Goal: Task Accomplishment & Management: Use online tool/utility

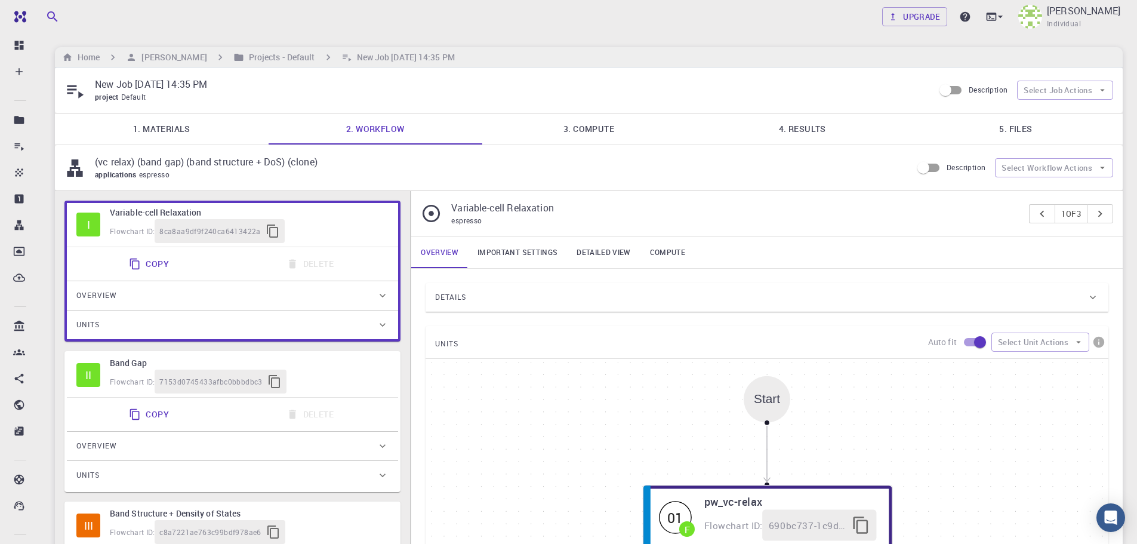
type input "/export/share/pseudo/mo/gga/pbe/gbrv/1.0/us/mo_pbe_gbrv_1.0.upf"
type input "/export/share/pseudo/s/gga/pbe/gbrv/1.4/us/s_pbe_gbrv_1.4.upf"
click at [909, 294] on div "Details" at bounding box center [761, 297] width 652 height 19
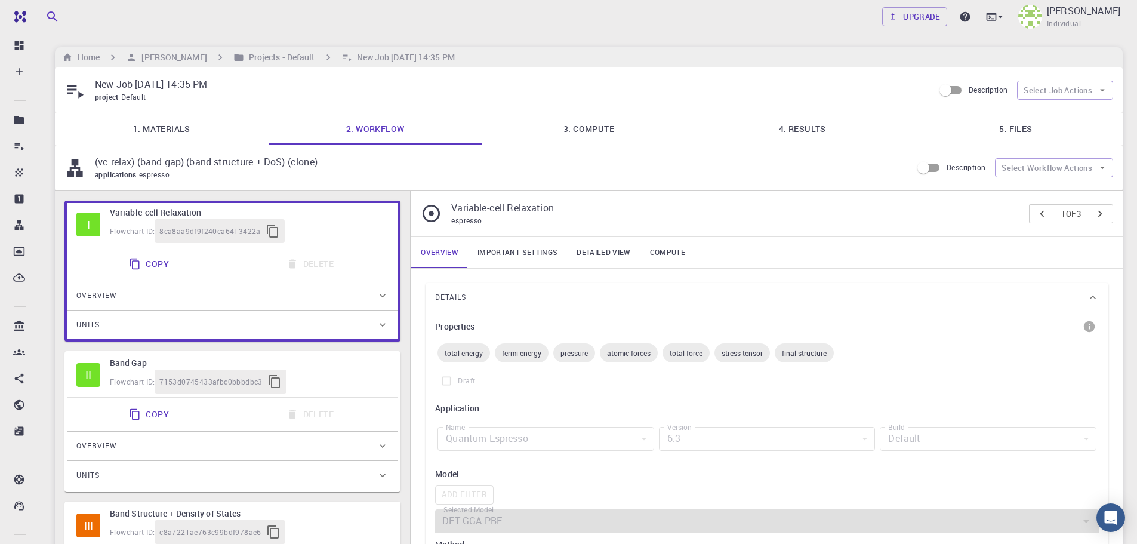
click at [154, 132] on link "1. Materials" at bounding box center [162, 128] width 214 height 31
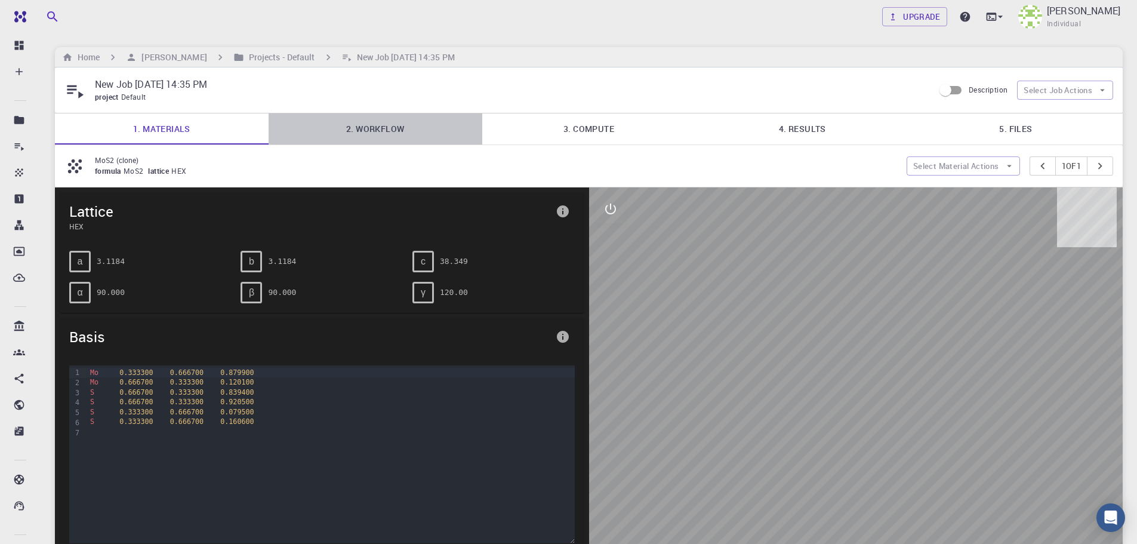
click at [291, 130] on link "2. Workflow" at bounding box center [376, 128] width 214 height 31
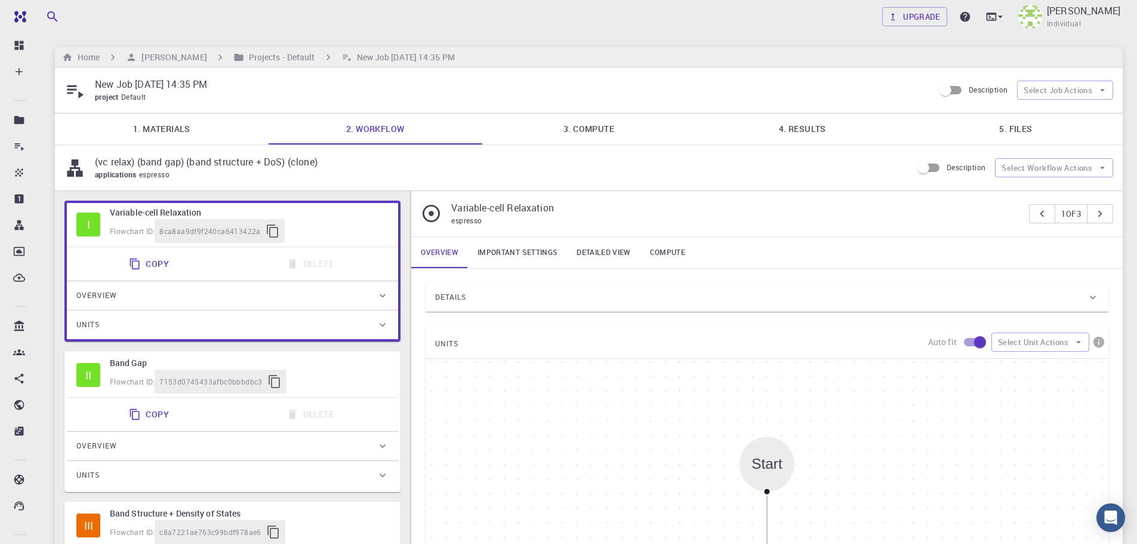
click at [820, 132] on link "4. Results" at bounding box center [802, 128] width 214 height 31
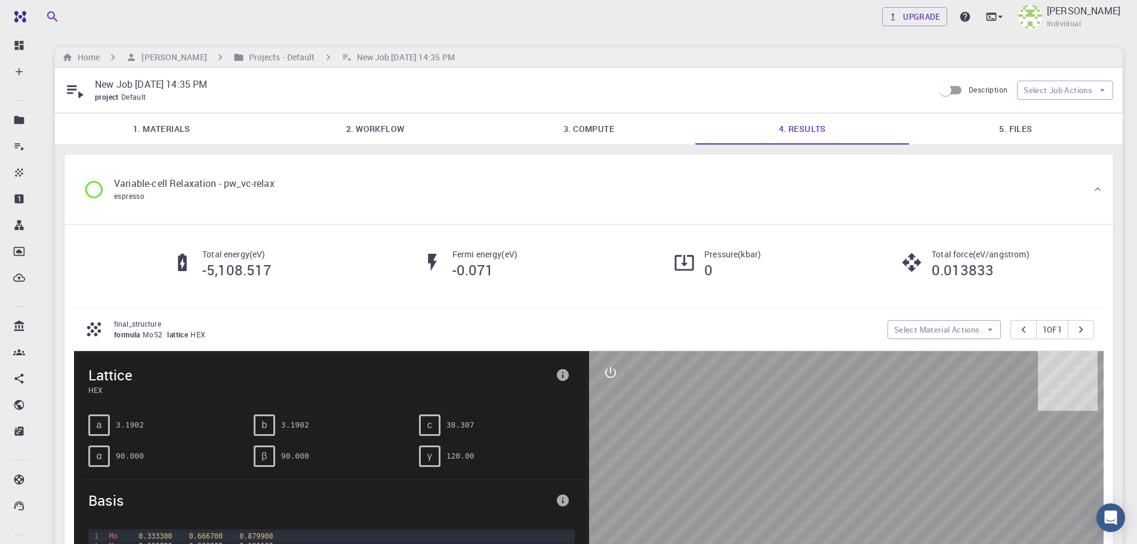
click at [971, 134] on link "5. Files" at bounding box center [1016, 128] width 214 height 31
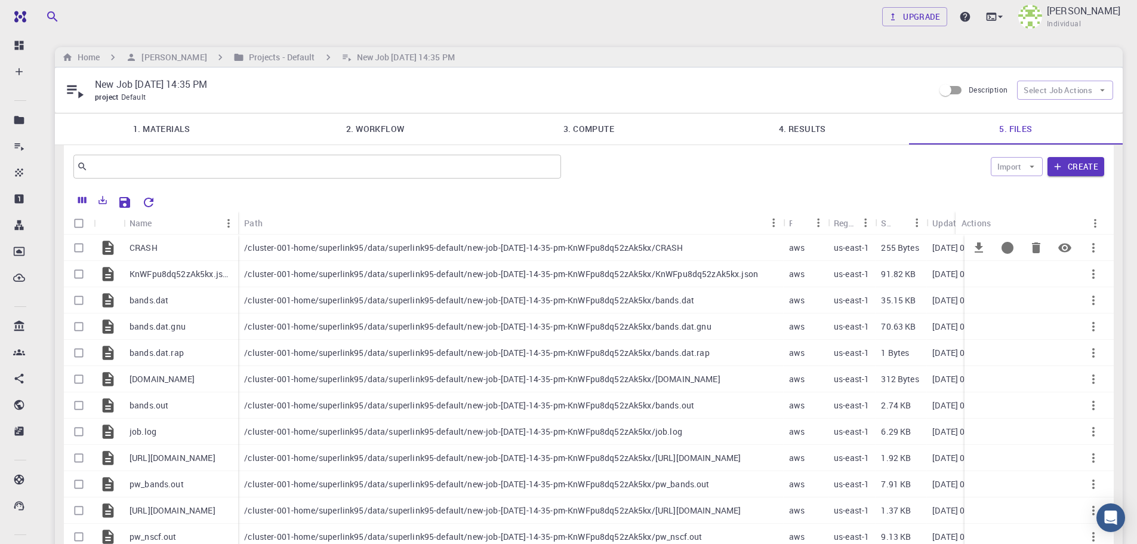
click at [483, 251] on p "/cluster-001-home/superlink95/data/superlink95-default/new-job-[DATE]-14-35-pm-…" at bounding box center [463, 248] width 439 height 12
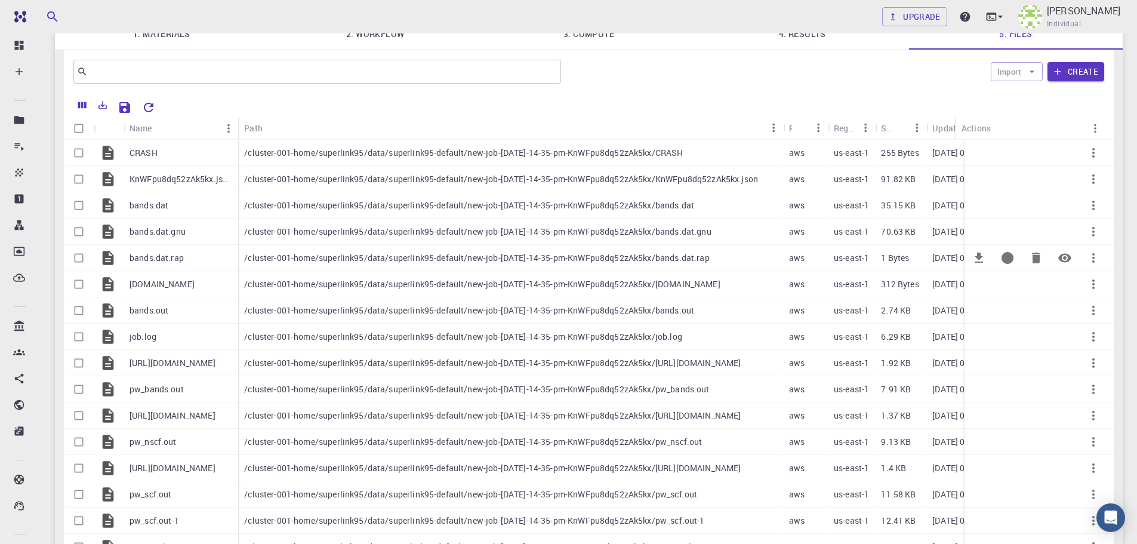
scroll to position [60, 0]
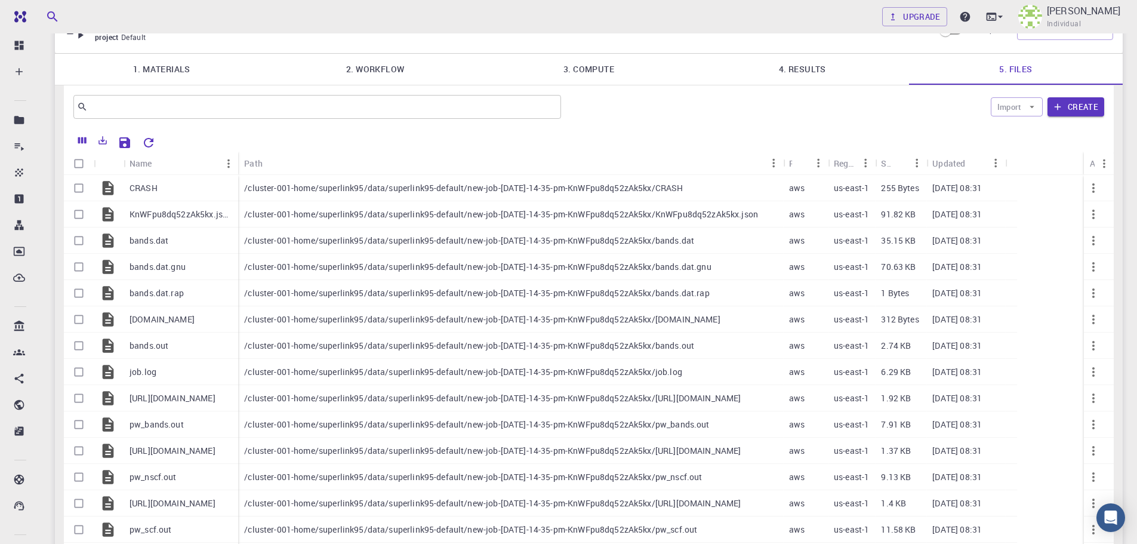
drag, startPoint x: 956, startPoint y: 165, endPoint x: 1044, endPoint y: 178, distance: 89.3
click at [1076, 169] on div "Actions" at bounding box center [1082, 163] width 12 height 23
drag, startPoint x: 1075, startPoint y: 158, endPoint x: 971, endPoint y: 212, distance: 116.9
click at [1025, 164] on div "Actions" at bounding box center [1024, 163] width 12 height 23
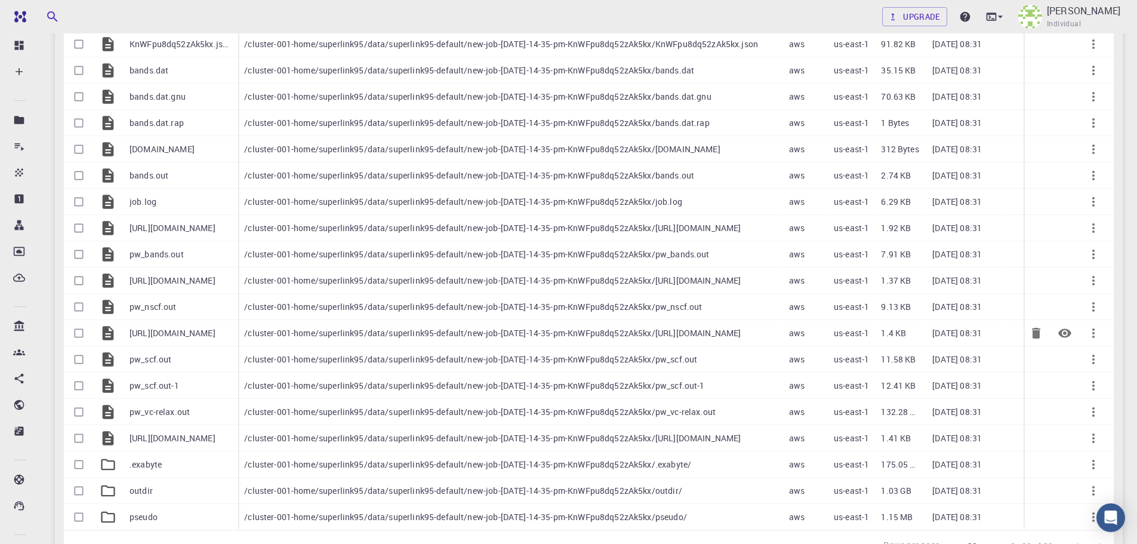
scroll to position [239, 0]
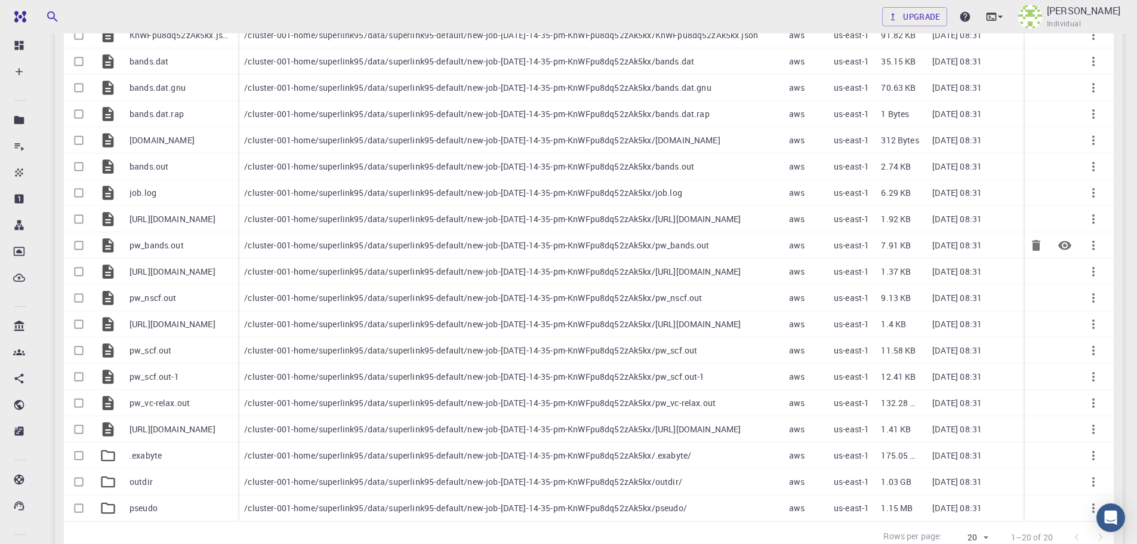
click at [288, 246] on p "/cluster-001-home/superlink95/data/superlink95-default/new-job-[DATE]-14-35-pm-…" at bounding box center [476, 245] width 465 height 12
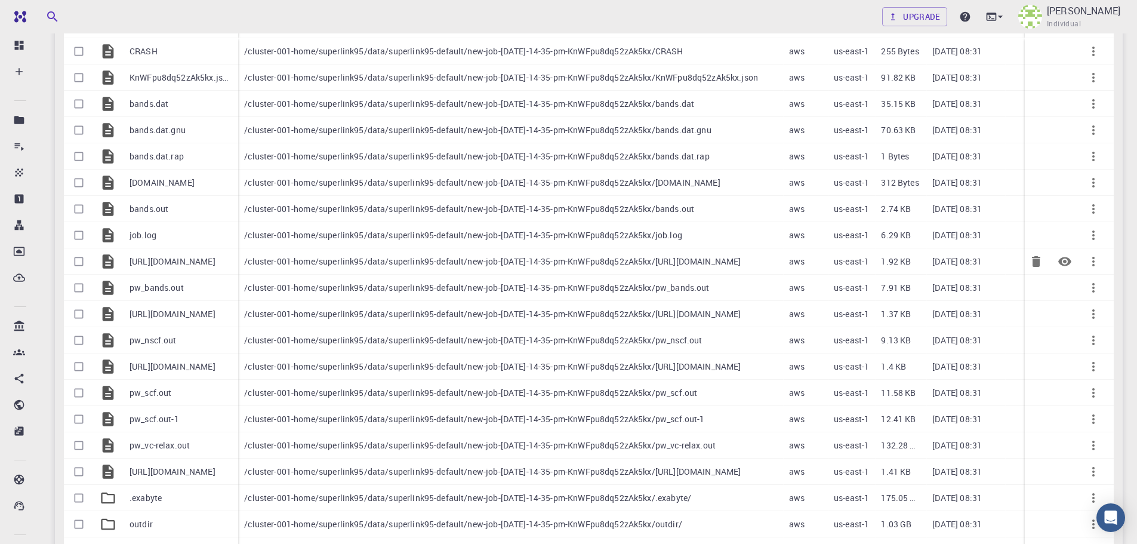
scroll to position [0, 0]
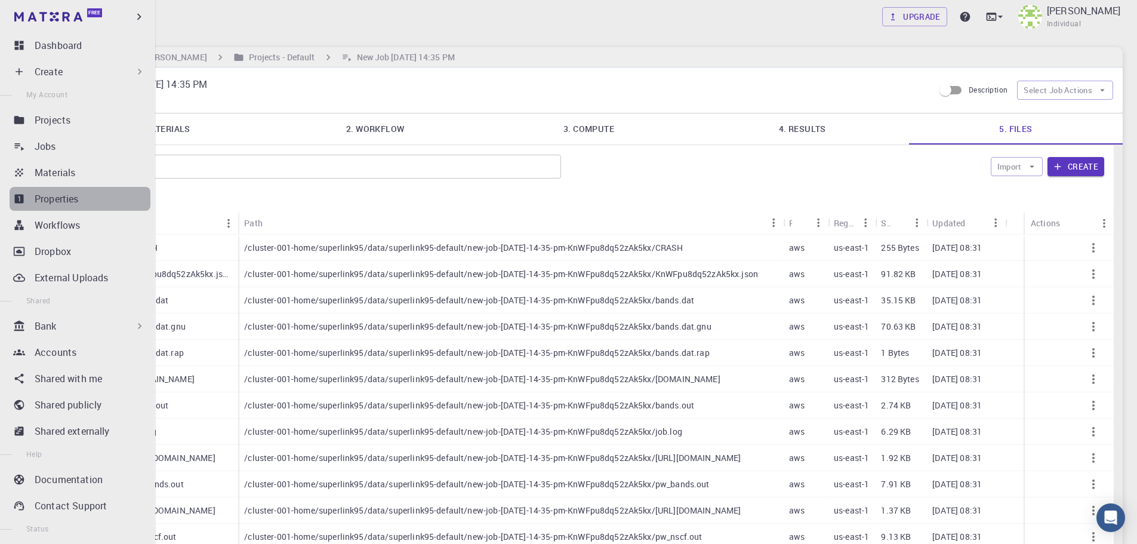
click at [87, 192] on div "Properties" at bounding box center [93, 199] width 116 height 14
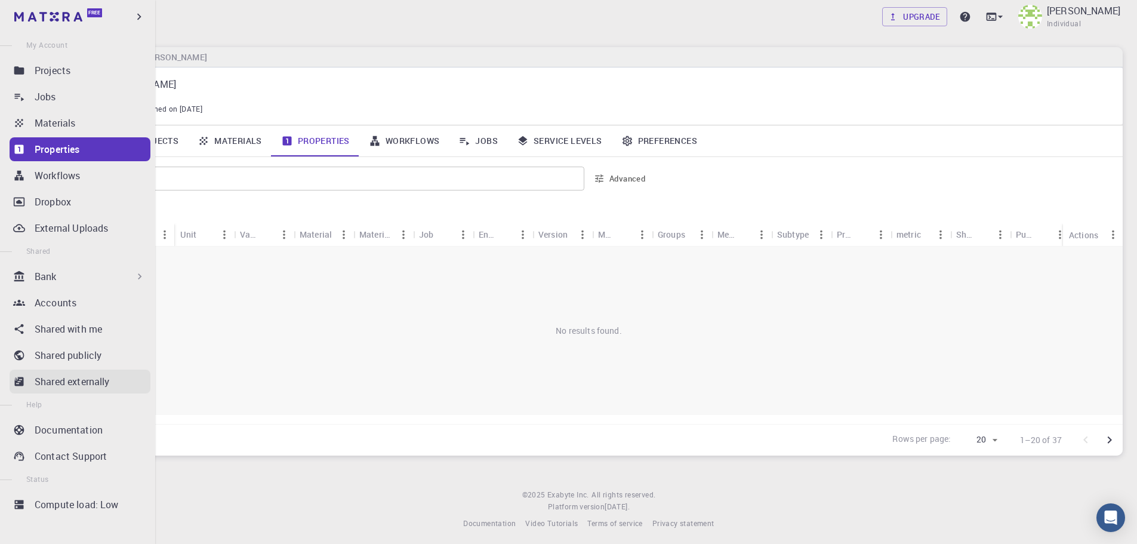
scroll to position [51, 0]
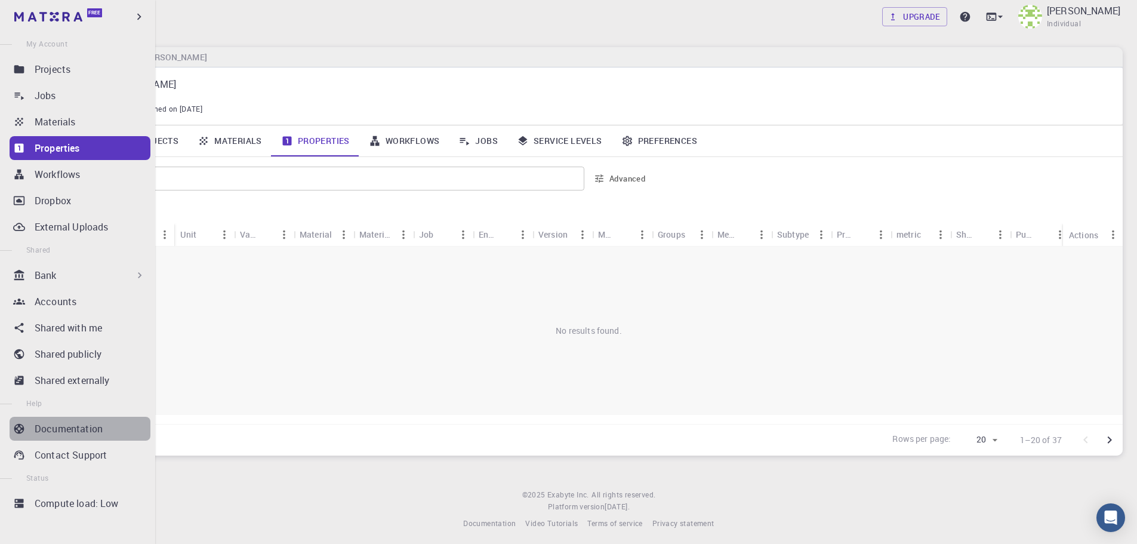
click at [81, 431] on p "Documentation" at bounding box center [69, 428] width 68 height 14
